Goal: Check status: Check status

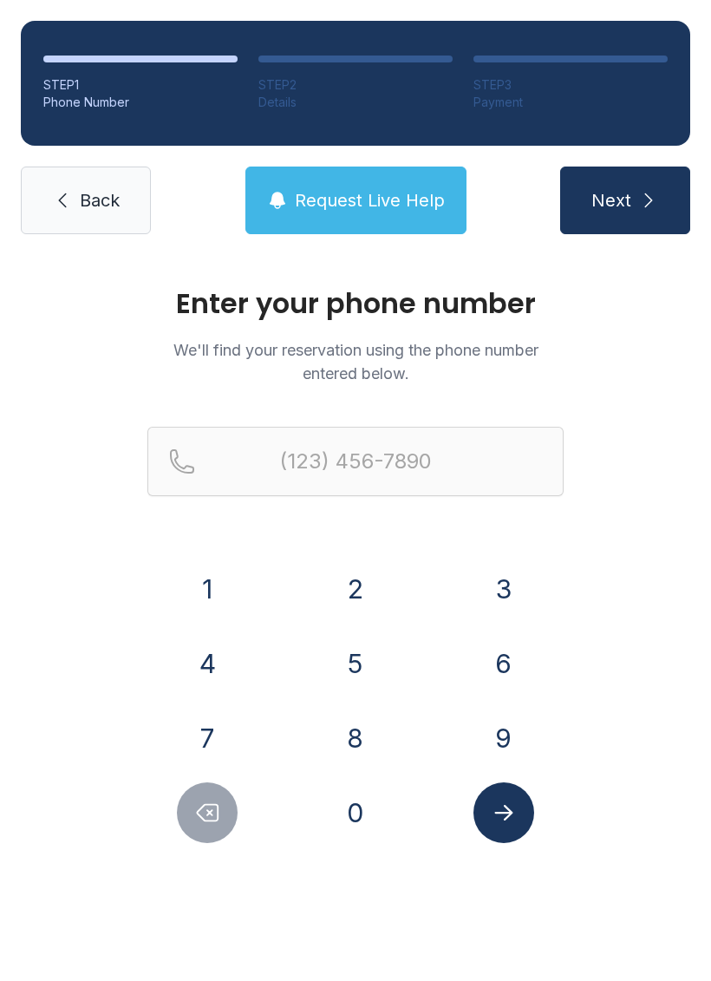
click at [362, 727] on button "8" at bounding box center [355, 738] width 61 height 61
click at [369, 657] on button "5" at bounding box center [355, 663] width 61 height 61
click at [380, 817] on button "0" at bounding box center [355, 812] width 61 height 61
click at [349, 662] on button "5" at bounding box center [355, 663] width 61 height 61
click at [349, 661] on button "5" at bounding box center [355, 663] width 61 height 61
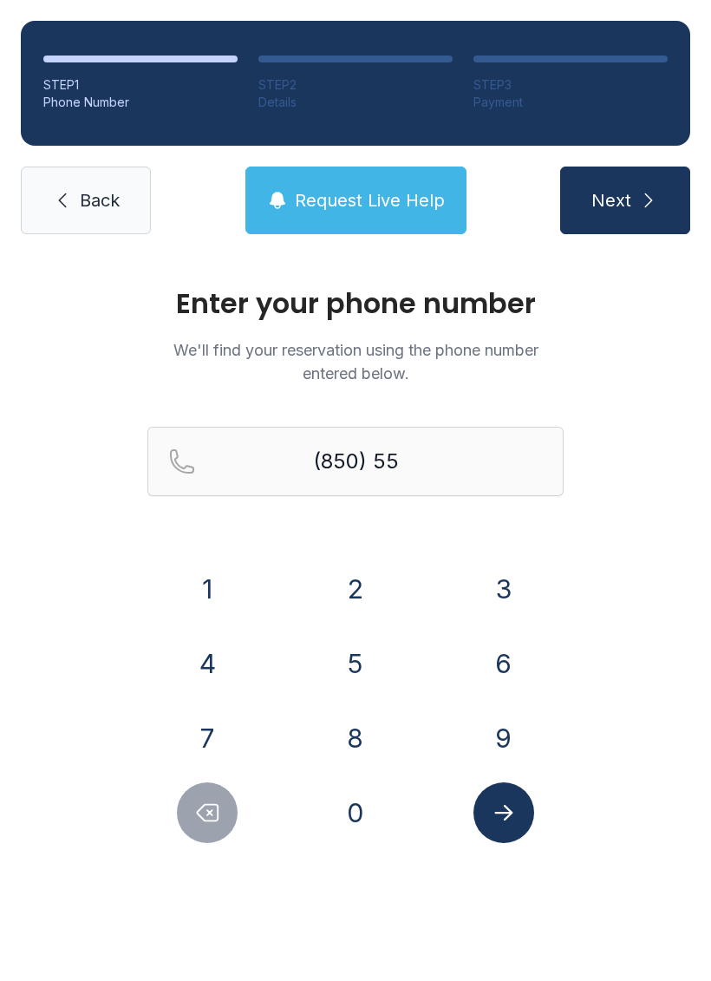
click at [499, 580] on button "3" at bounding box center [503, 588] width 61 height 61
click at [224, 578] on button "1" at bounding box center [207, 588] width 61 height 61
click at [504, 662] on button "6" at bounding box center [503, 663] width 61 height 61
click at [359, 729] on button "8" at bounding box center [355, 738] width 61 height 61
click at [215, 663] on button "4" at bounding box center [207, 663] width 61 height 61
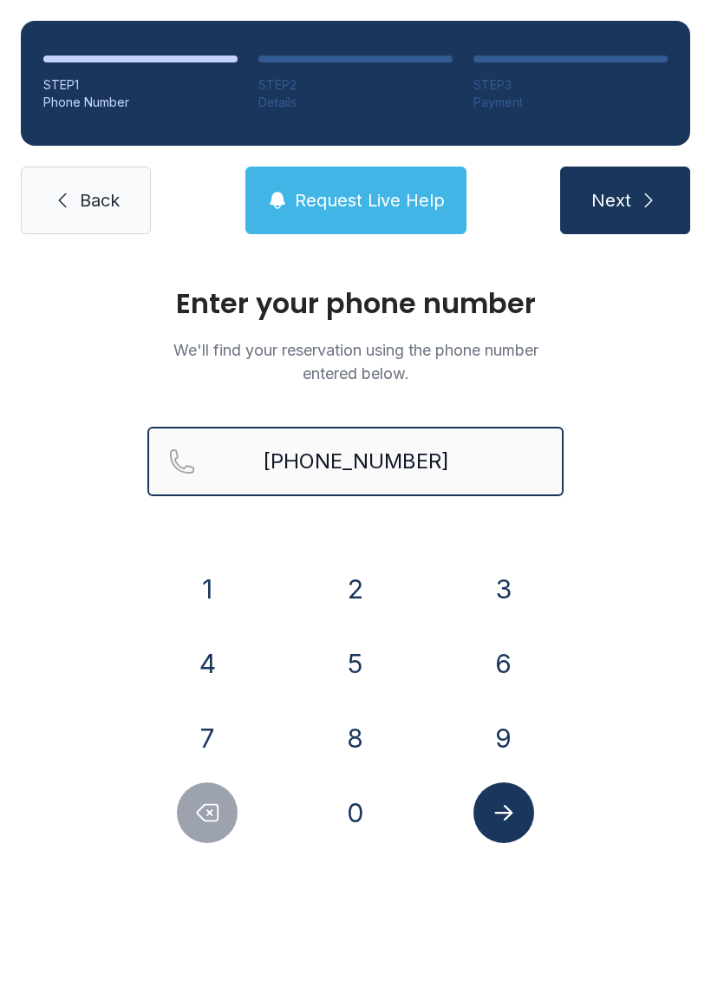
click at [477, 456] on input "[PHONE_NUMBER]" at bounding box center [355, 461] width 416 height 69
type input "[PHONE_NUMBER]"
